Goal: Task Accomplishment & Management: Manage account settings

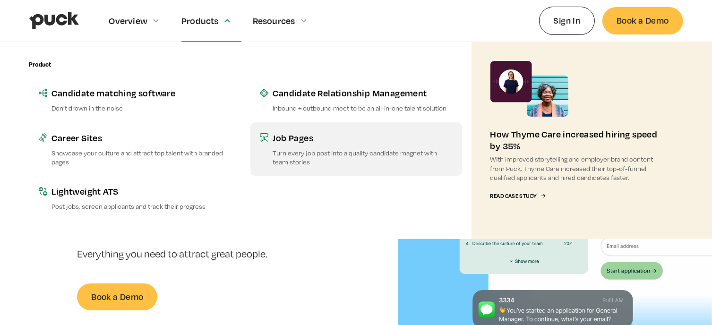
click at [278, 134] on div "Job Pages" at bounding box center [363, 138] width 180 height 12
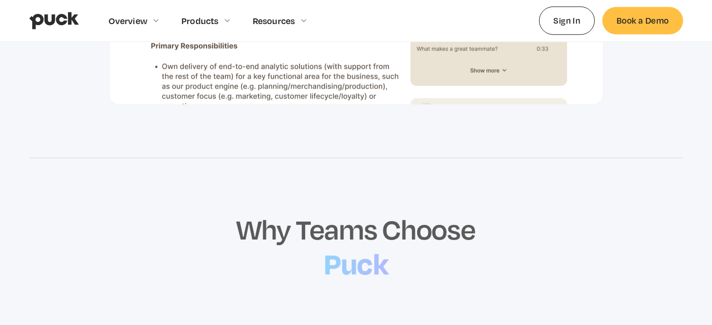
scroll to position [1040, 0]
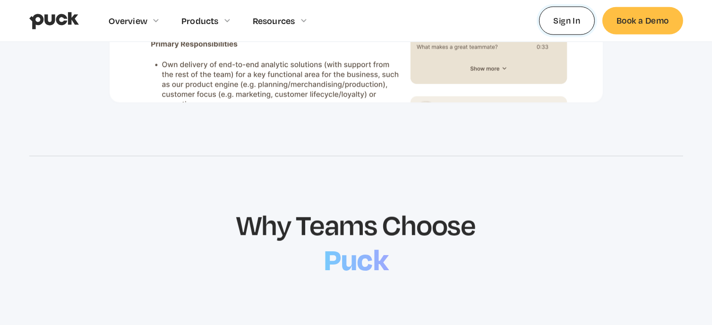
click at [564, 20] on link "Sign In" at bounding box center [567, 21] width 56 height 28
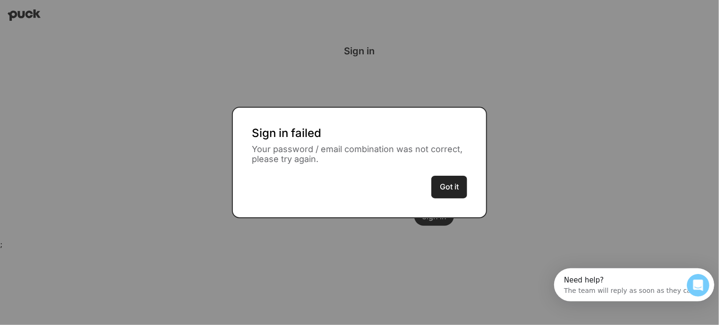
click at [446, 187] on button "Got it" at bounding box center [450, 187] width 36 height 23
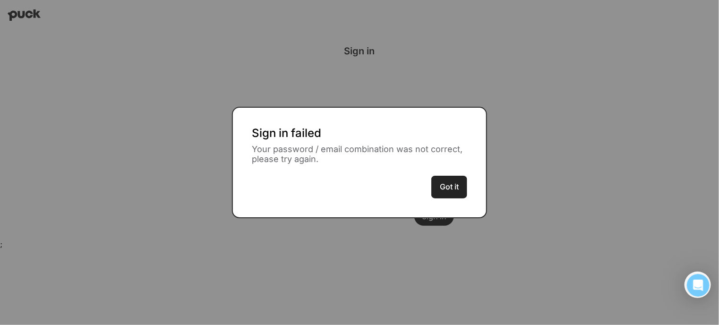
click at [459, 181] on button "Got it" at bounding box center [450, 187] width 36 height 23
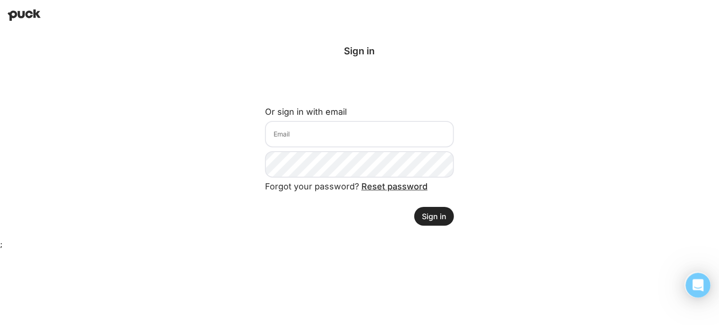
click at [689, 288] on div "Open Intercom Messenger" at bounding box center [697, 284] width 31 height 31
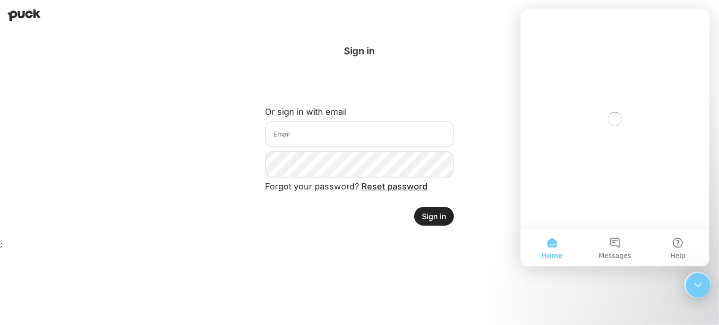
click at [698, 280] on icon "Close Intercom Messenger" at bounding box center [697, 283] width 11 height 11
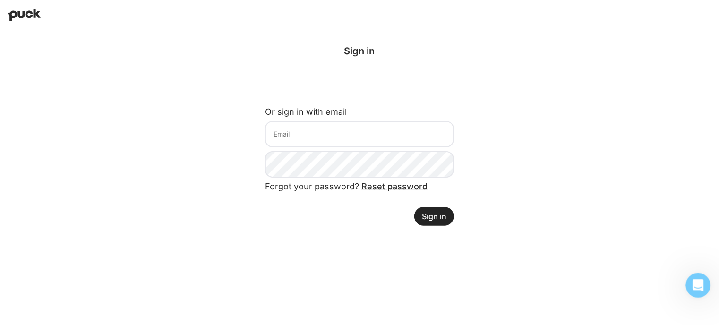
click at [693, 280] on icon "Open Intercom Messenger" at bounding box center [698, 285] width 16 height 16
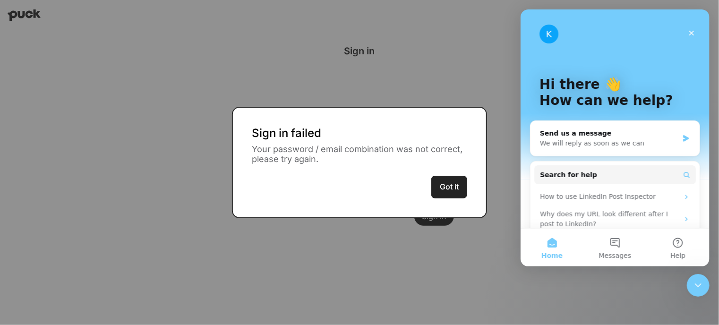
click at [444, 186] on button "Got it" at bounding box center [450, 187] width 36 height 23
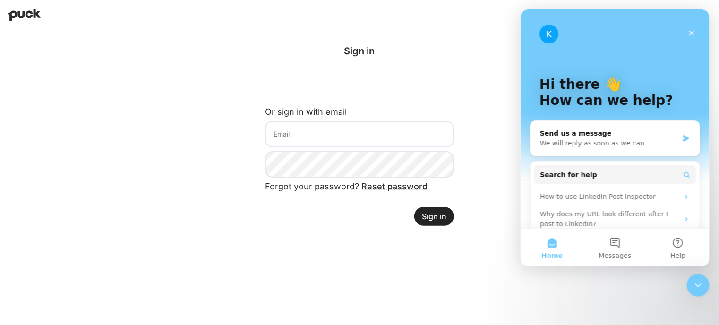
click at [399, 189] on link "Reset password" at bounding box center [395, 187] width 66 height 10
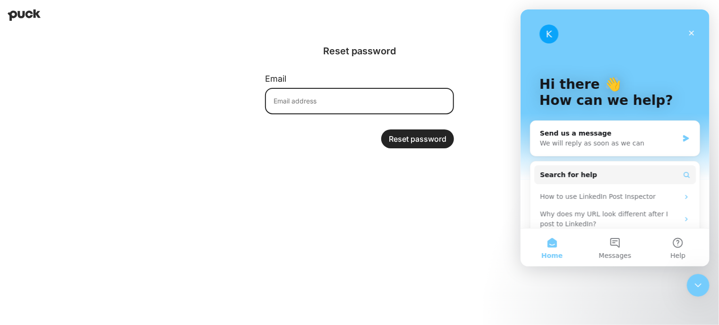
click at [326, 102] on input at bounding box center [359, 101] width 189 height 26
type input "vasukic@gmail.com"
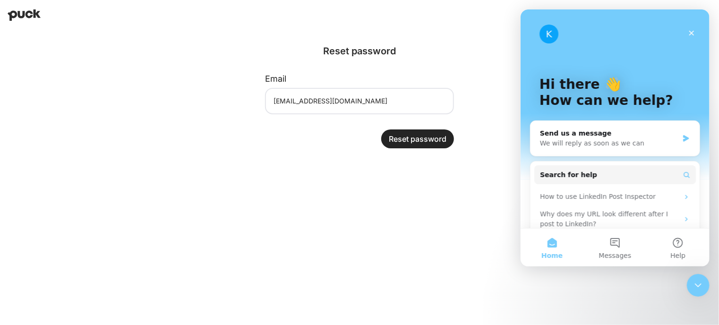
click at [416, 140] on button "Reset password" at bounding box center [417, 139] width 73 height 19
